Goal: Check status: Check status

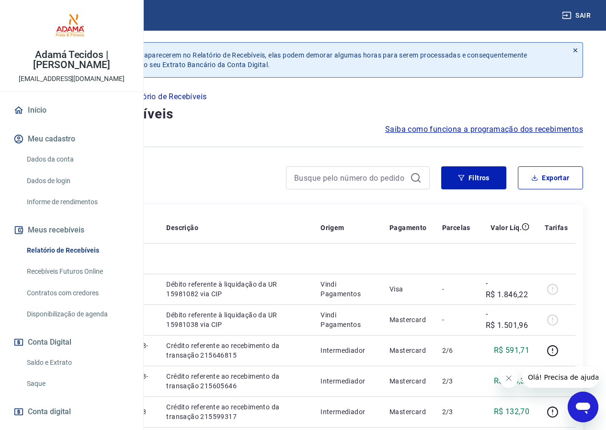
click at [516, 380] on button "Fechar mensagem da empresa" at bounding box center [508, 378] width 19 height 19
click at [61, 373] on link "Saldo e Extrato" at bounding box center [77, 363] width 109 height 20
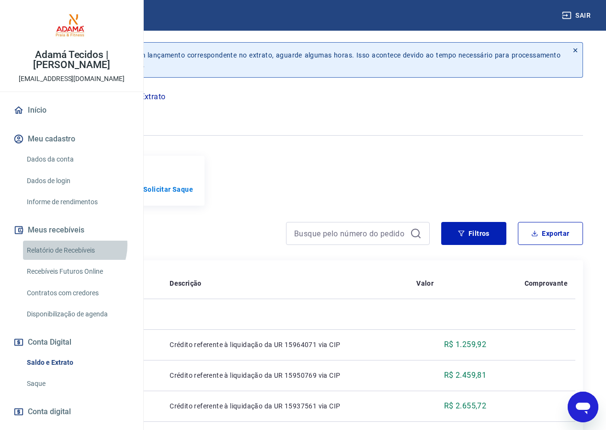
click at [72, 260] on link "Relatório de Recebíveis" at bounding box center [77, 251] width 109 height 20
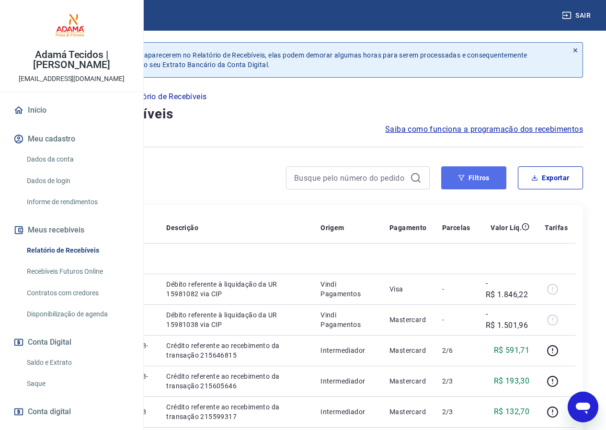
click at [490, 186] on button "Filtros" at bounding box center [474, 177] width 65 height 23
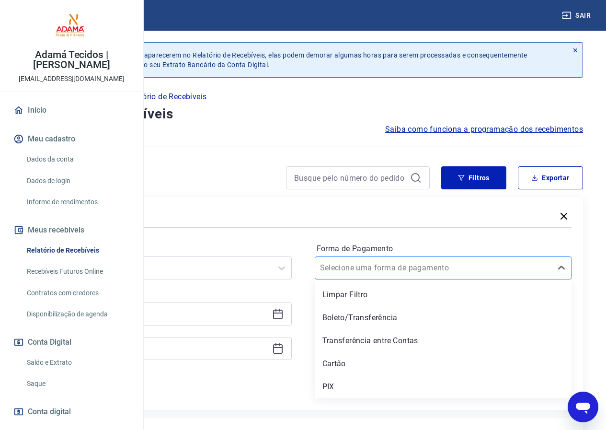
click at [490, 266] on div at bounding box center [434, 267] width 228 height 13
click at [401, 386] on div "PIX" at bounding box center [443, 386] width 257 height 19
click at [283, 314] on icon at bounding box center [278, 313] width 10 height 1
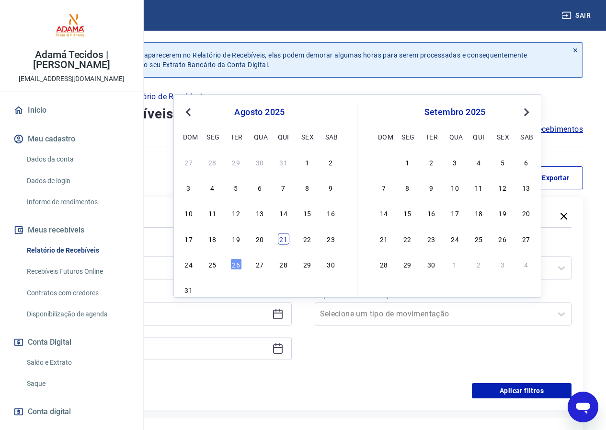
click at [285, 241] on div "21" at bounding box center [284, 239] width 12 height 12
type input "[DATE]"
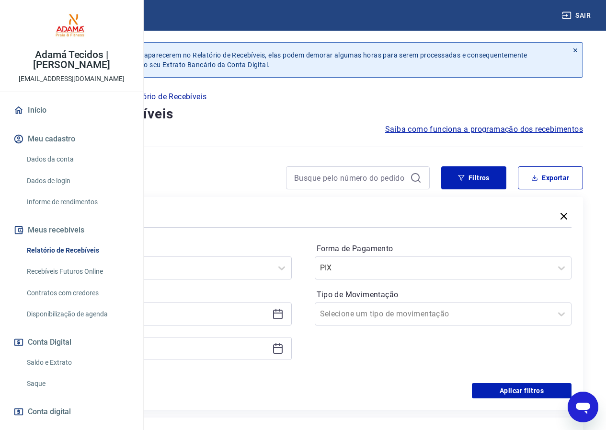
click at [283, 350] on icon at bounding box center [278, 349] width 10 height 10
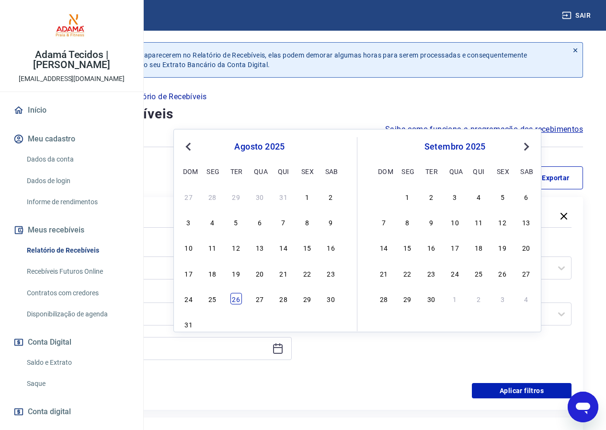
click at [237, 297] on div "26" at bounding box center [237, 299] width 12 height 12
type input "[DATE]"
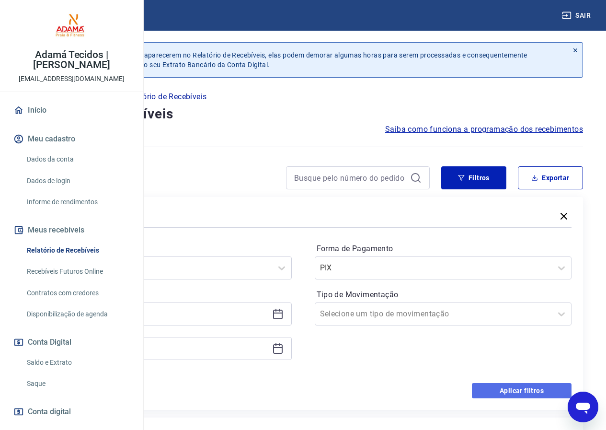
click at [504, 387] on button "Aplicar filtros" at bounding box center [522, 390] width 100 height 15
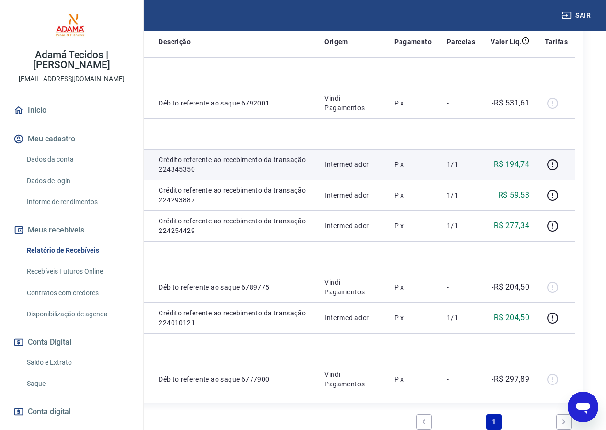
scroll to position [192, 0]
